Goal: Browse casually

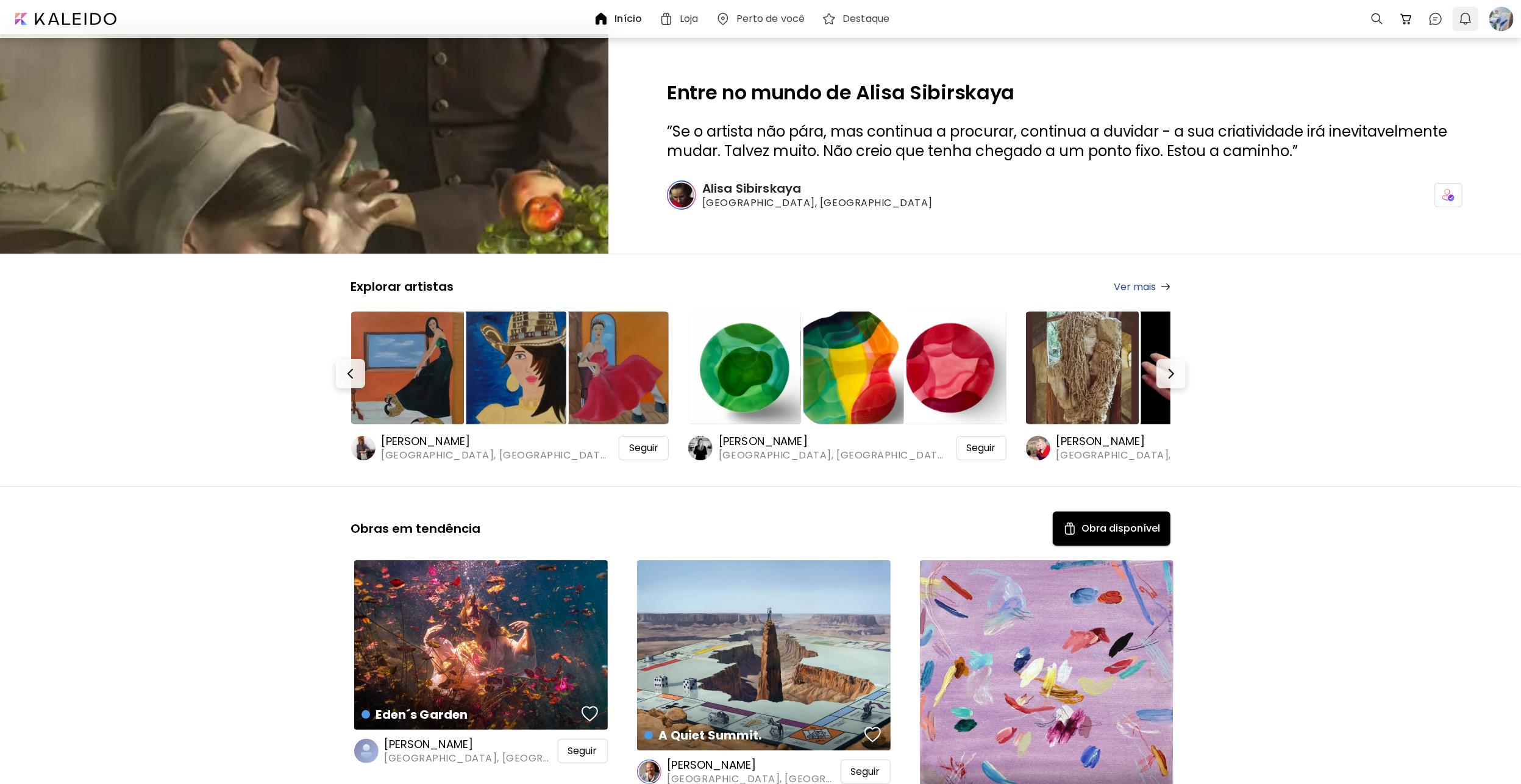
click at [1466, 18] on img "button" at bounding box center [1466, 19] width 15 height 15
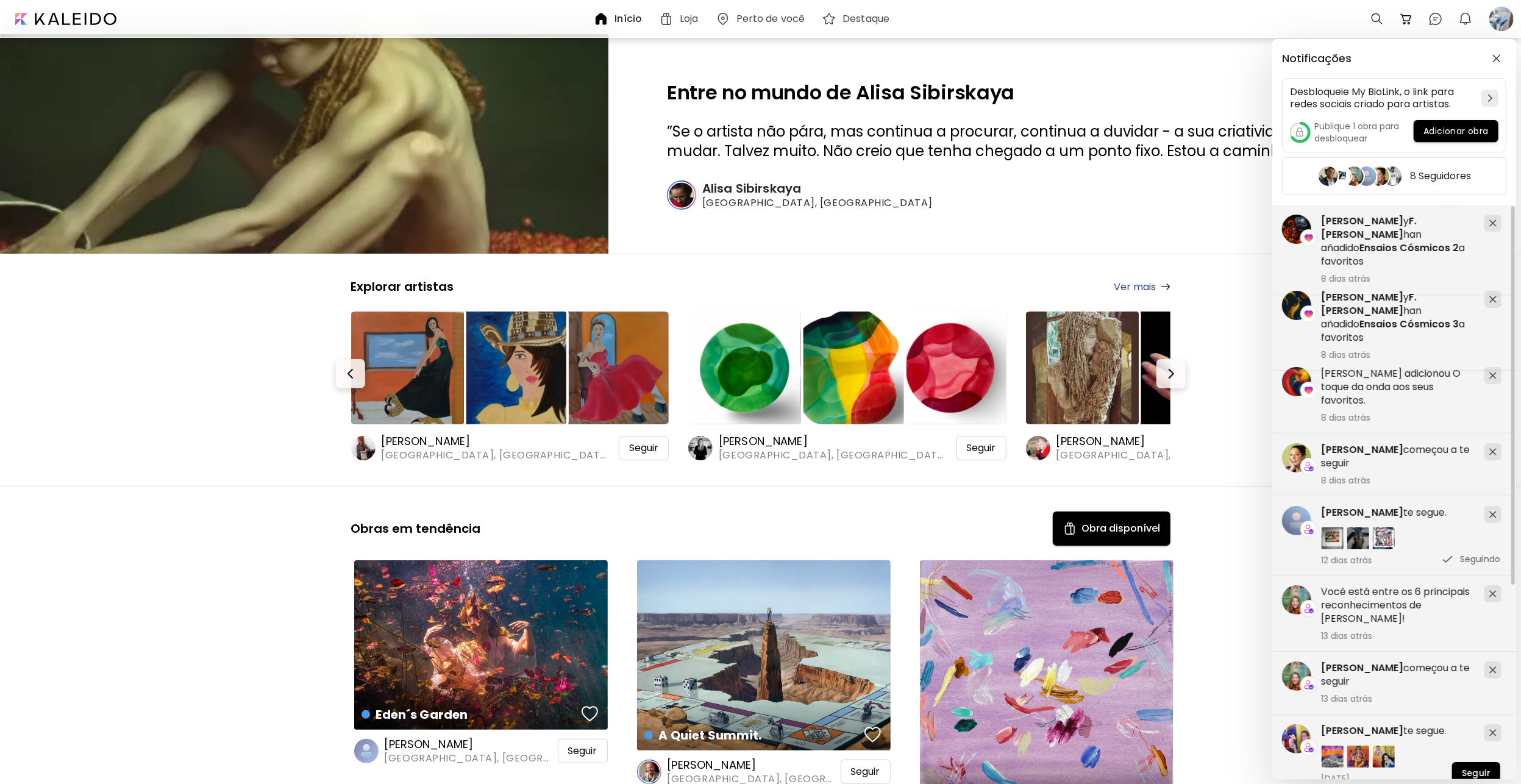
click at [1164, 204] on div "Notificações Desbloqueie My BioLink, o link para redes sociais criado para arti…" at bounding box center [760, 392] width 1521 height 784
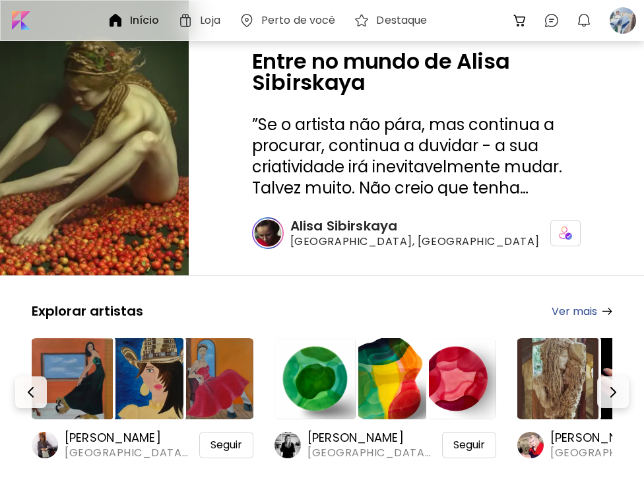
scroll to position [198, 0]
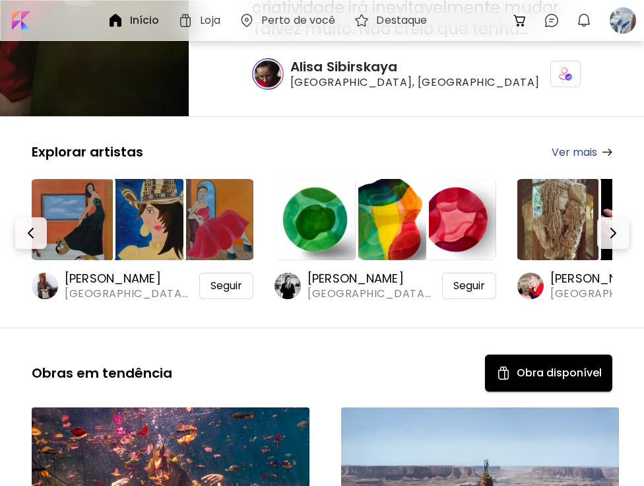
click at [402, 236] on img at bounding box center [385, 219] width 81 height 81
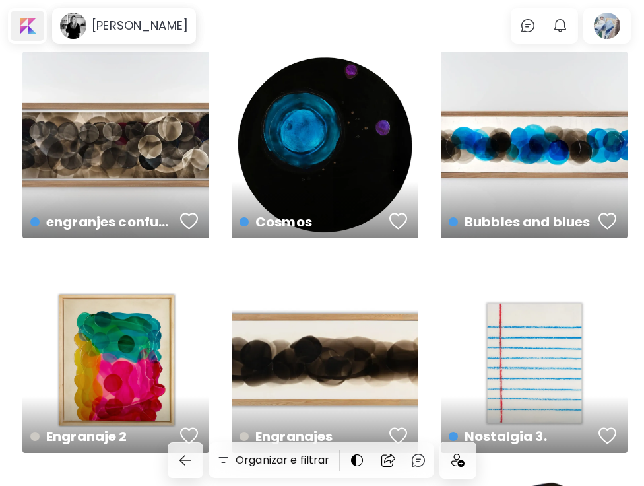
click at [22, 30] on div at bounding box center [28, 26] width 34 height 30
